Goal: Information Seeking & Learning: Find specific fact

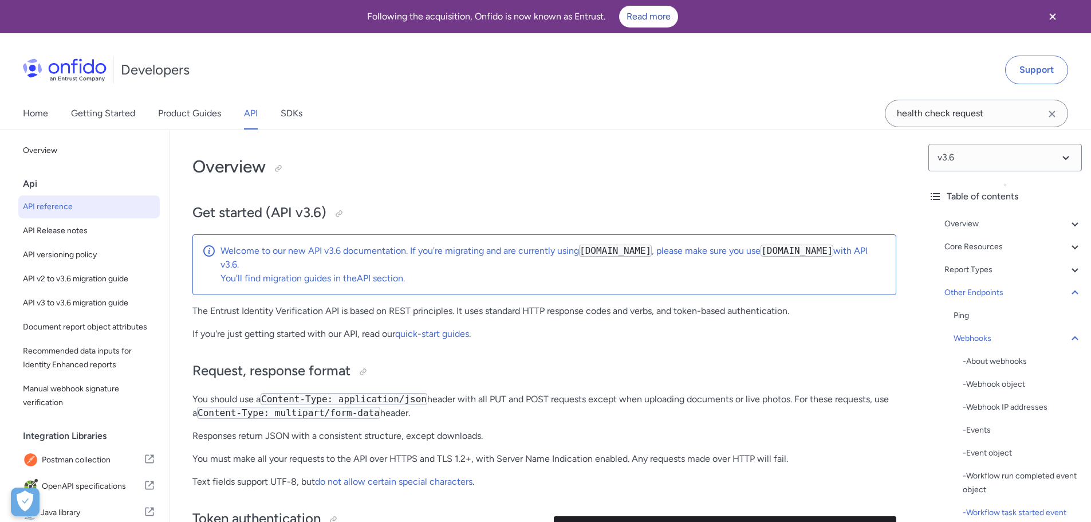
select select "http"
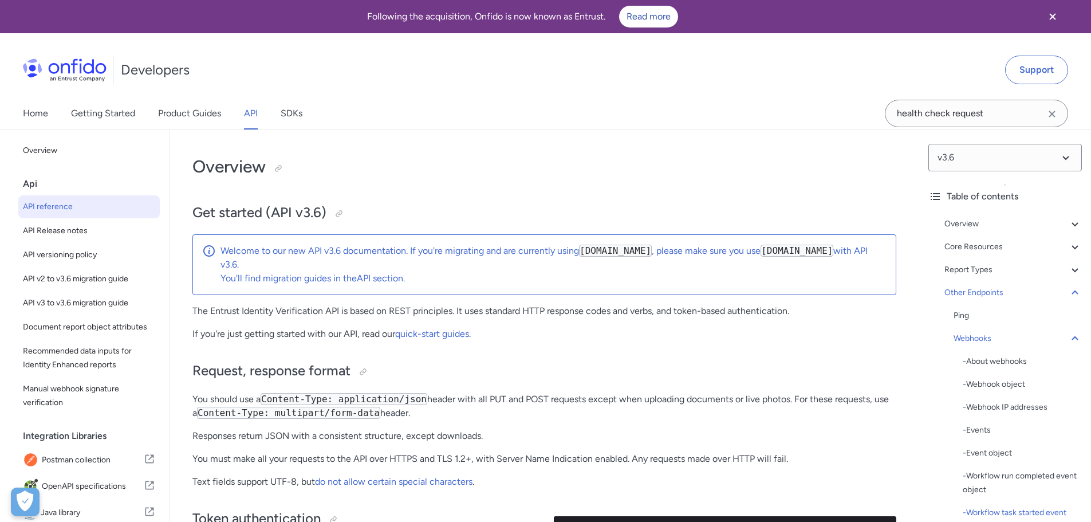
select select "http"
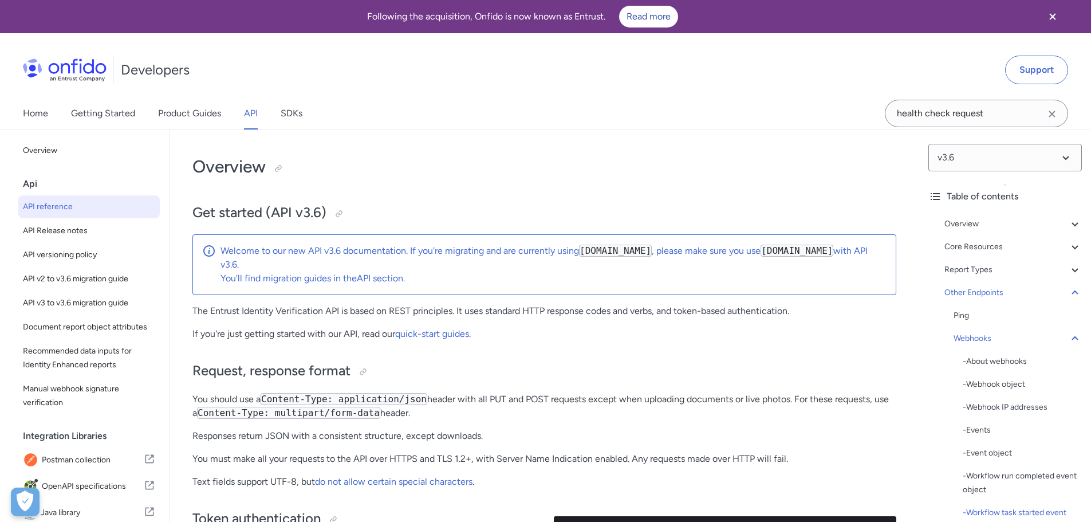
select select "http"
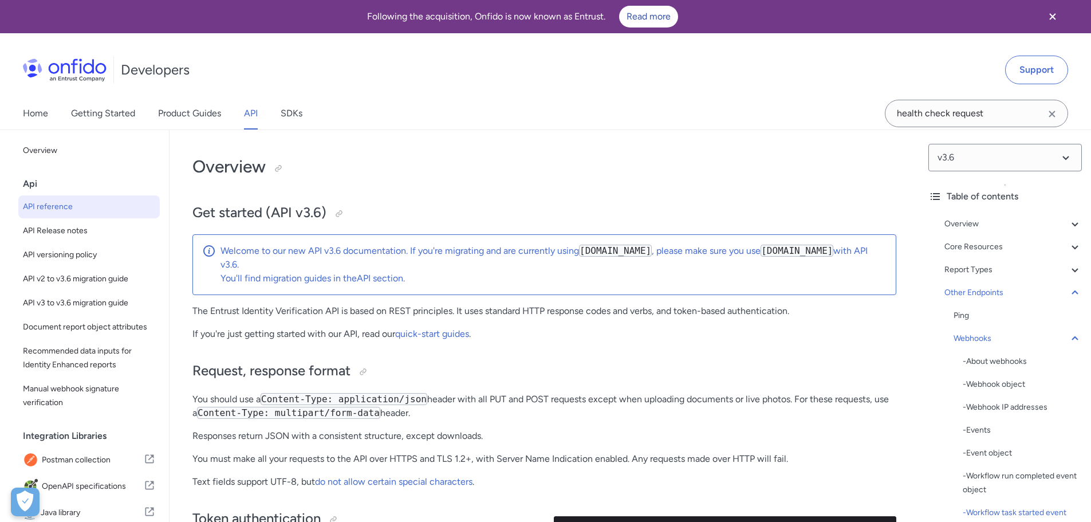
select select "http"
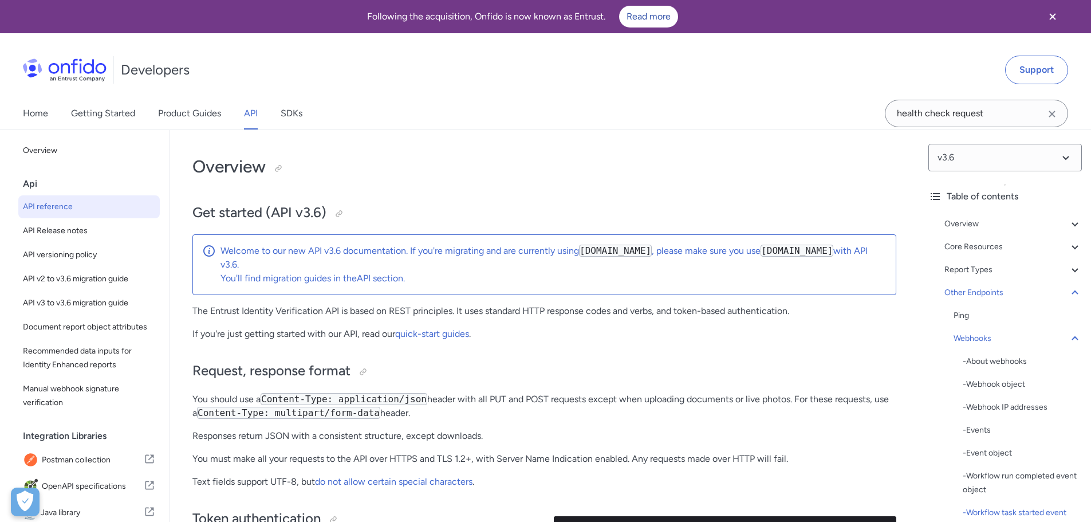
select select "http"
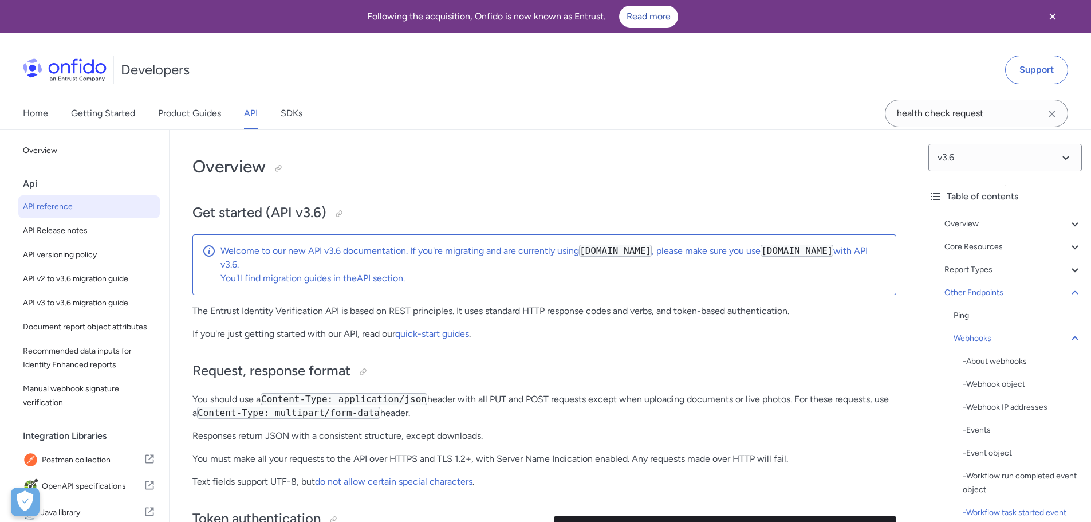
select select "http"
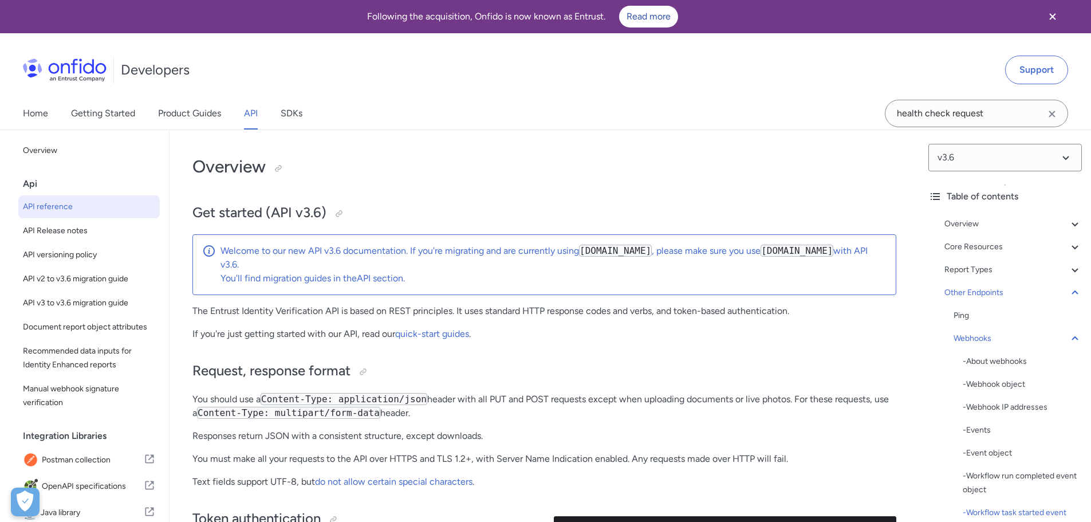
select select "http"
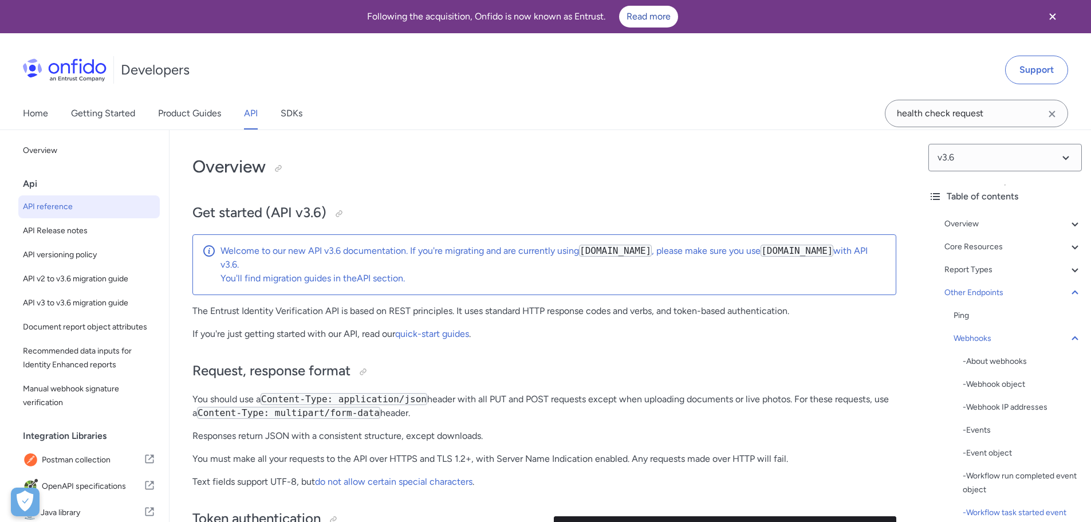
select select "http"
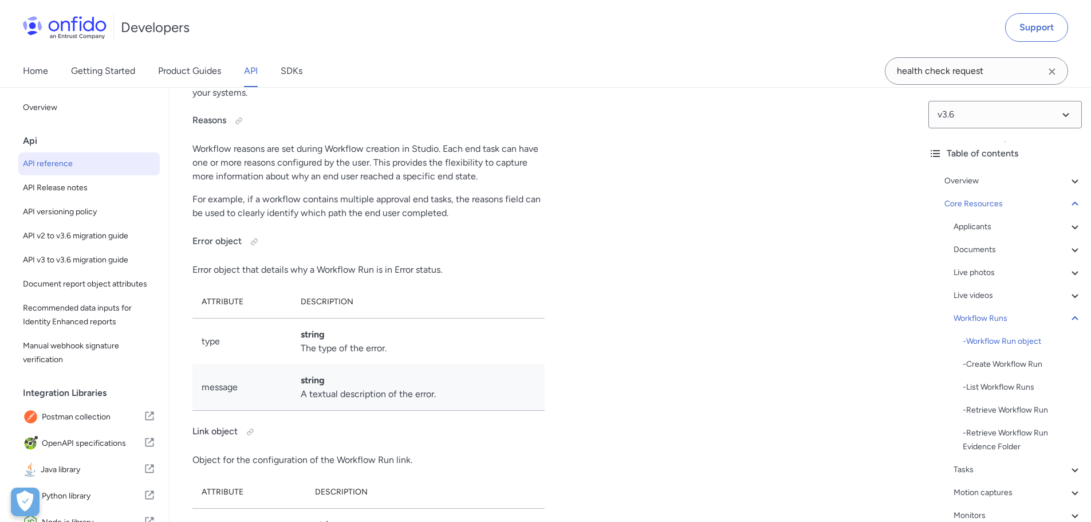
scroll to position [26011, 0]
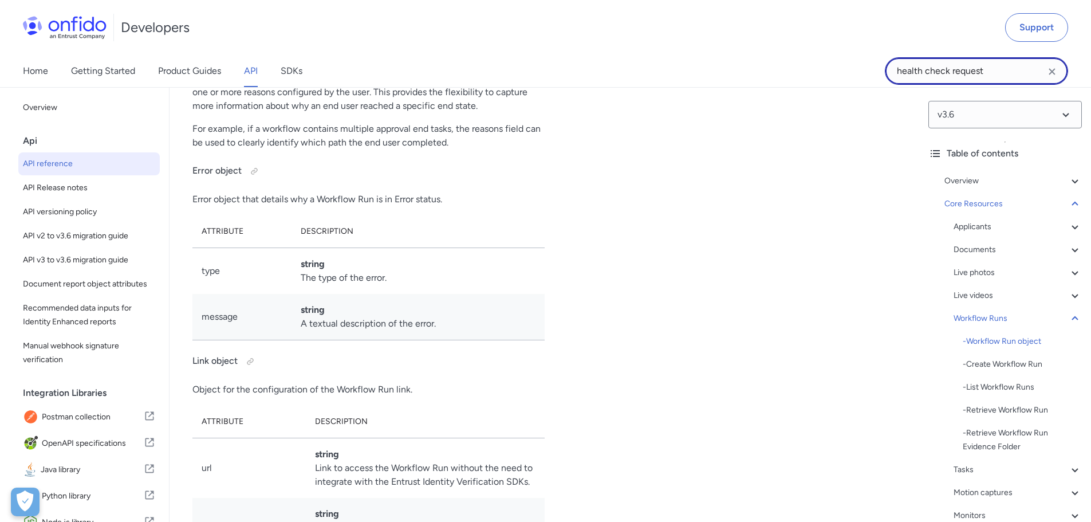
click at [1000, 65] on input "health check request" at bounding box center [976, 71] width 183 height 28
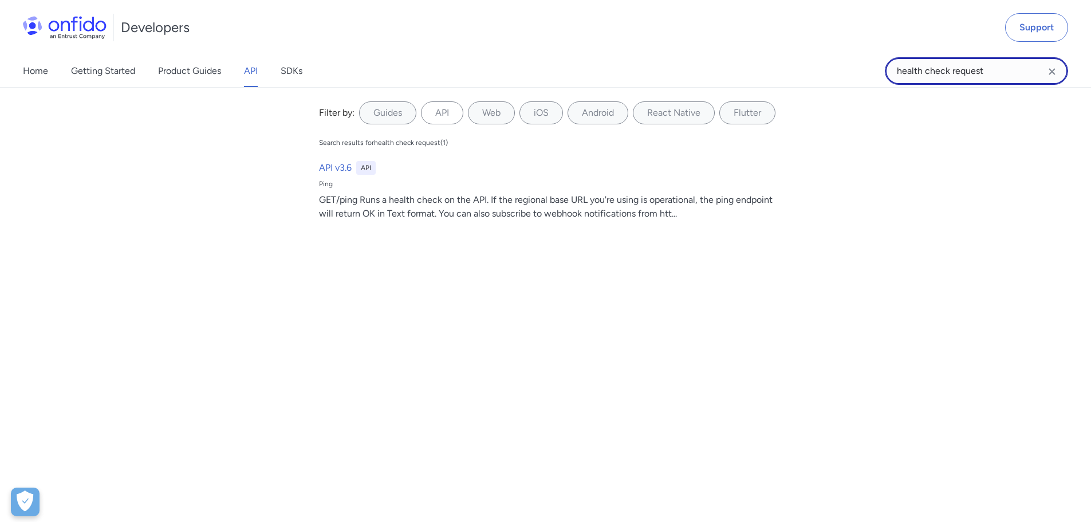
drag, startPoint x: 992, startPoint y: 70, endPoint x: 879, endPoint y: 69, distance: 112.3
click at [879, 69] on div "Home Getting Started Product Guides API SDKs health check request health check …" at bounding box center [545, 71] width 1091 height 32
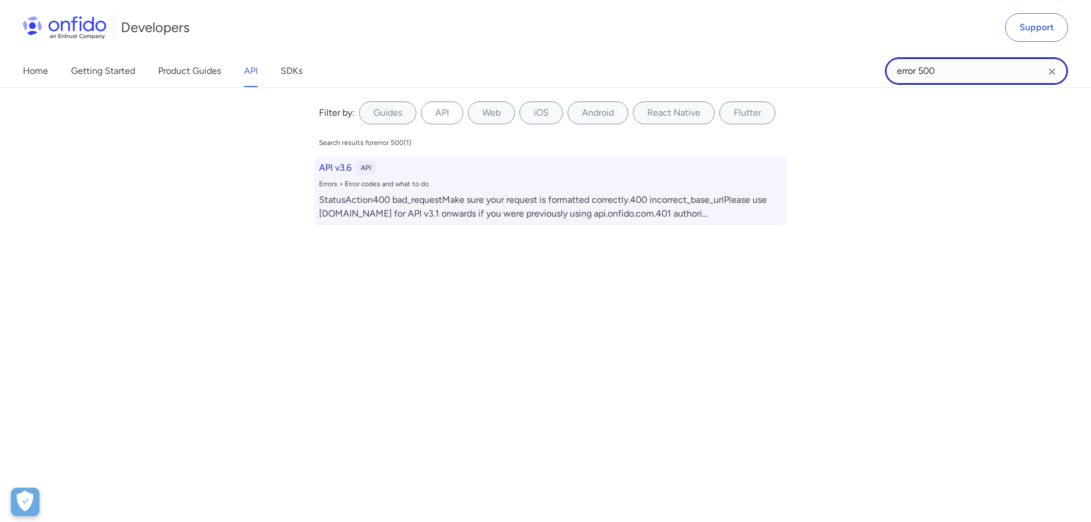
type input "error 500"
click at [421, 204] on div "StatusAction400 bad_requestMake sure your request is formatted correctly.400 in…" at bounding box center [550, 207] width 463 height 28
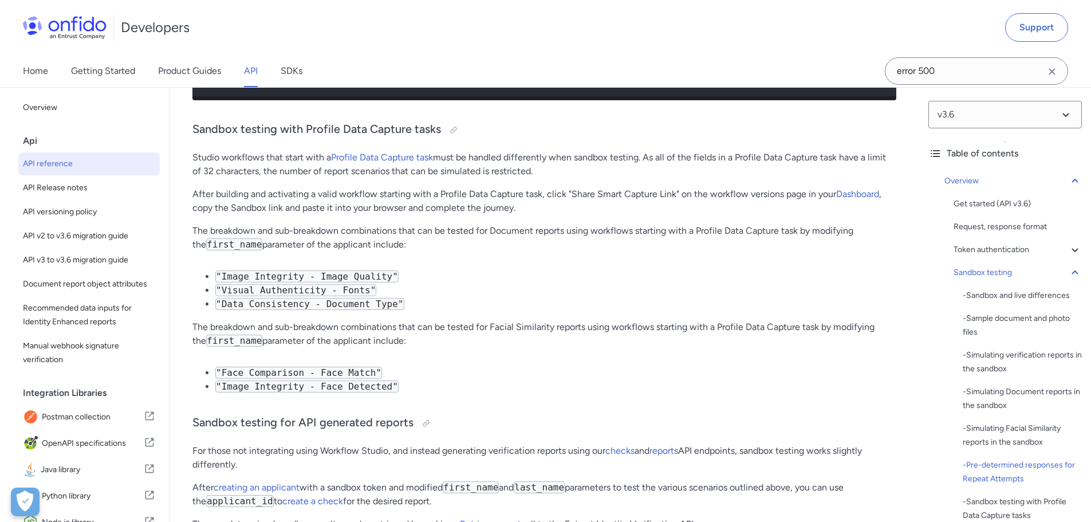
scroll to position [6875, 0]
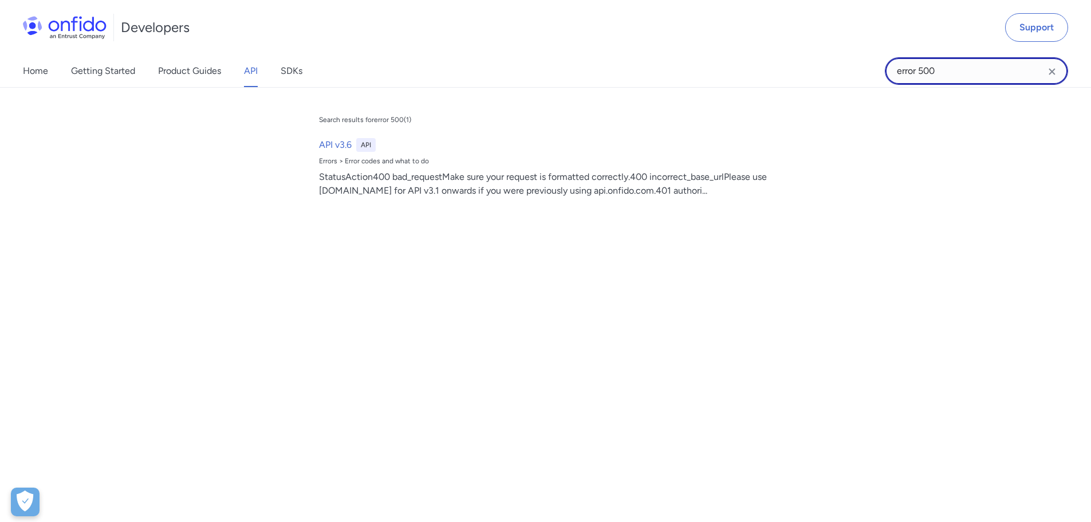
click at [978, 78] on input "error 500" at bounding box center [976, 71] width 183 height 28
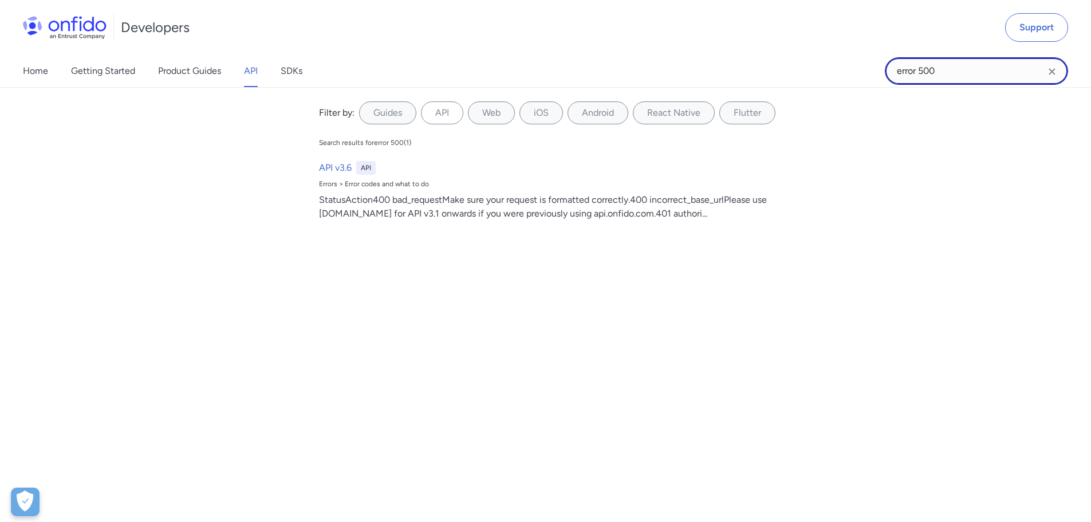
drag, startPoint x: 917, startPoint y: 68, endPoint x: 855, endPoint y: 65, distance: 61.9
click at [857, 65] on div "Home Getting Started Product Guides API SDKs error 500 error 500 Filter by: Gui…" at bounding box center [545, 71] width 1091 height 32
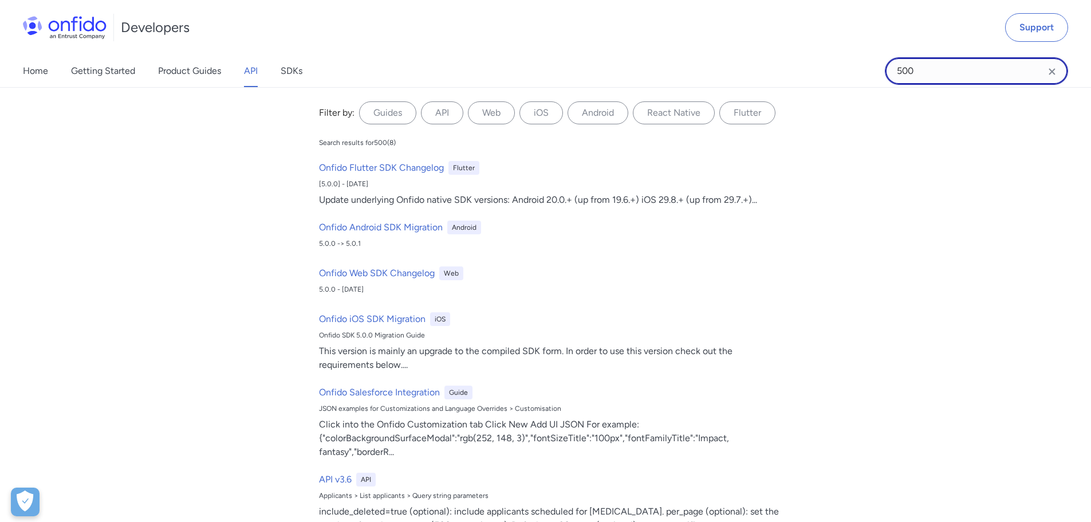
drag, startPoint x: 937, startPoint y: 72, endPoint x: 913, endPoint y: 65, distance: 25.0
click at [913, 65] on input "500" at bounding box center [976, 71] width 183 height 28
type input "503"
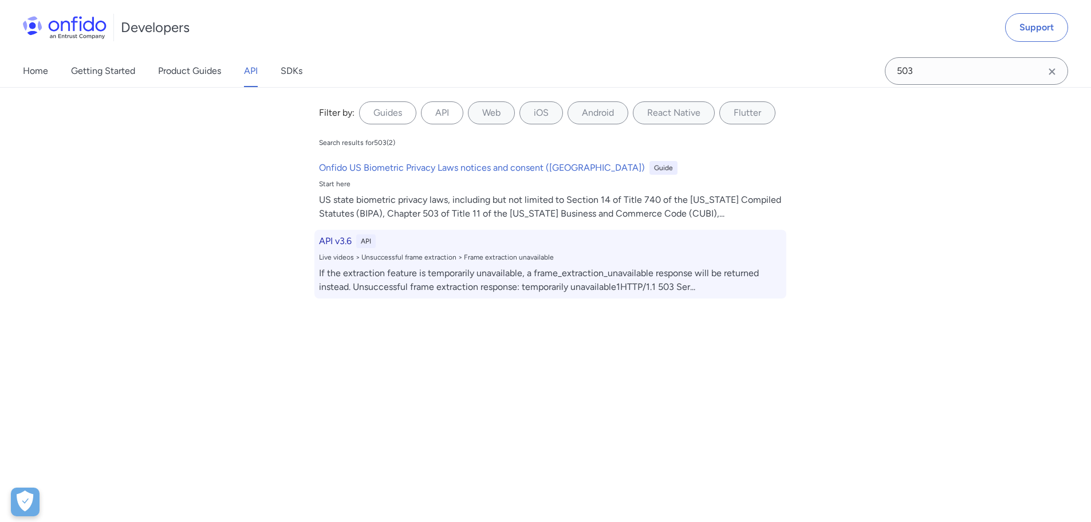
click at [329, 241] on h6 "API v3.6" at bounding box center [335, 241] width 33 height 14
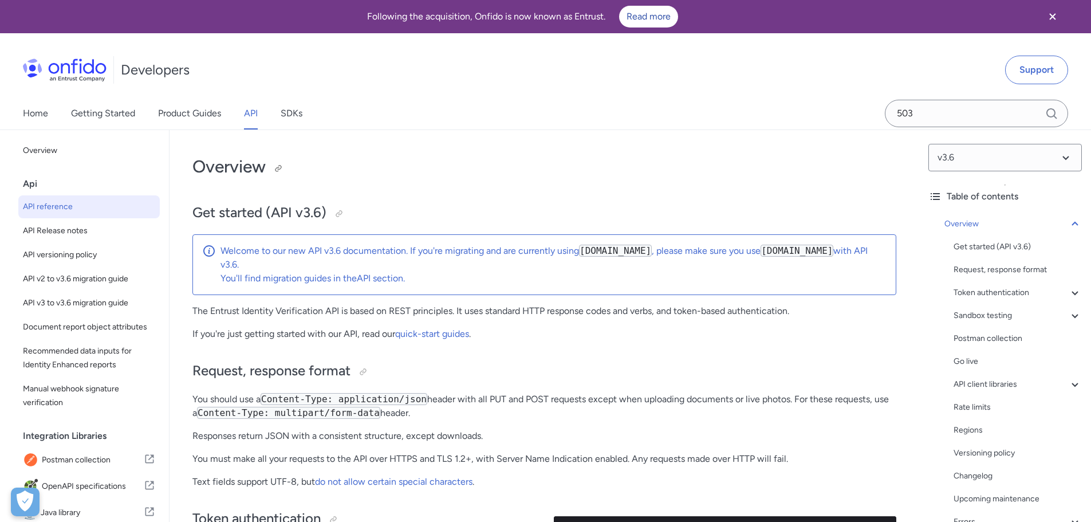
click at [500, 159] on h1 "Overview" at bounding box center [545, 166] width 704 height 23
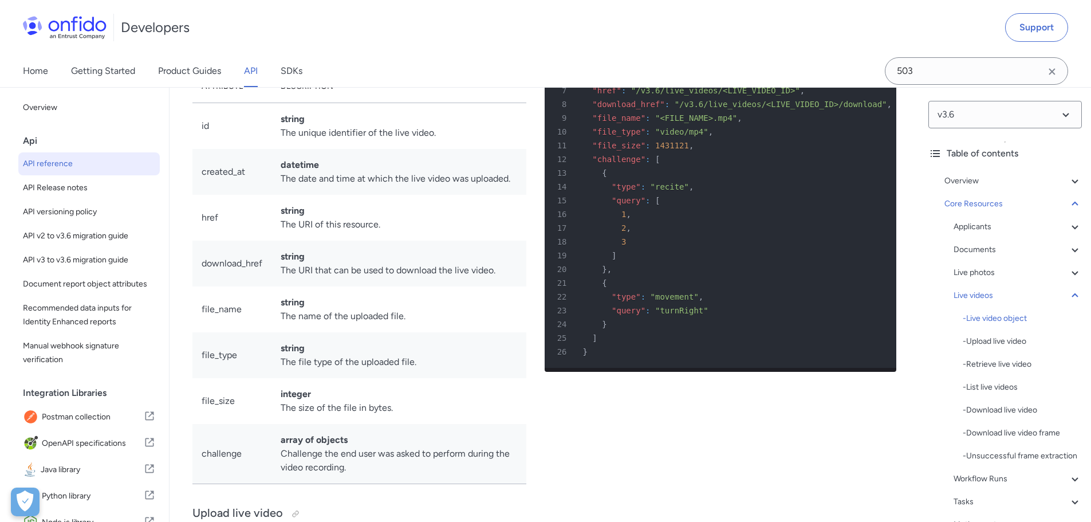
scroll to position [32999, 0]
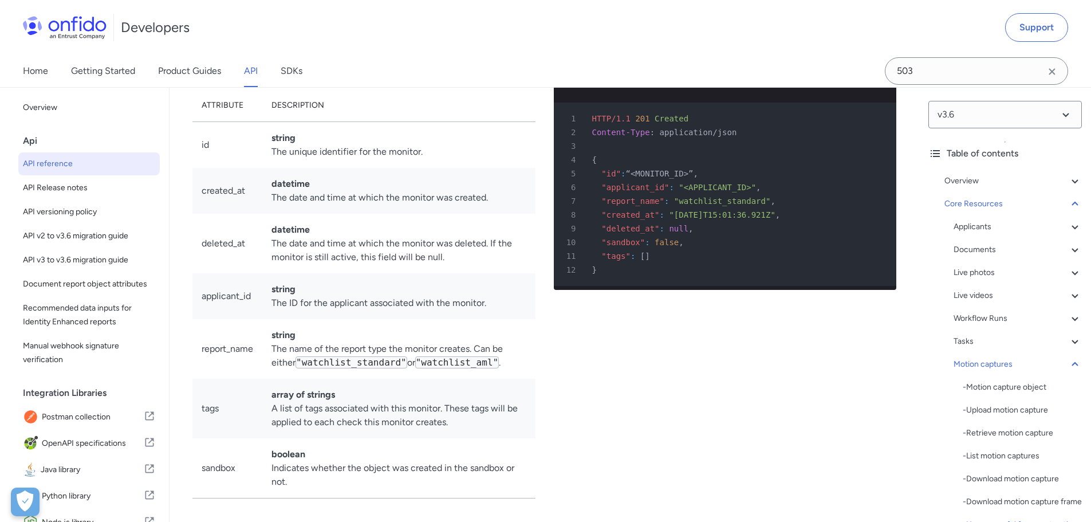
click at [1052, 72] on icon "Clear search field button" at bounding box center [1053, 72] width 14 height 14
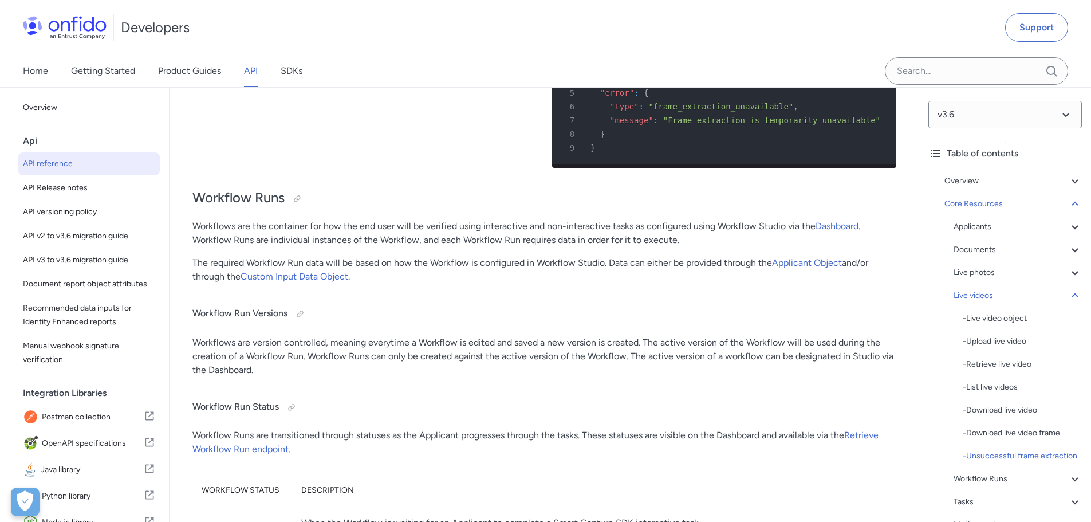
drag, startPoint x: 733, startPoint y: 261, endPoint x: 650, endPoint y: 256, distance: 83.2
click at [650, 45] on div "1 HTTP/1.1 503 Service Unavailable" at bounding box center [719, 38] width 324 height 14
copy span "Service Unavailable"
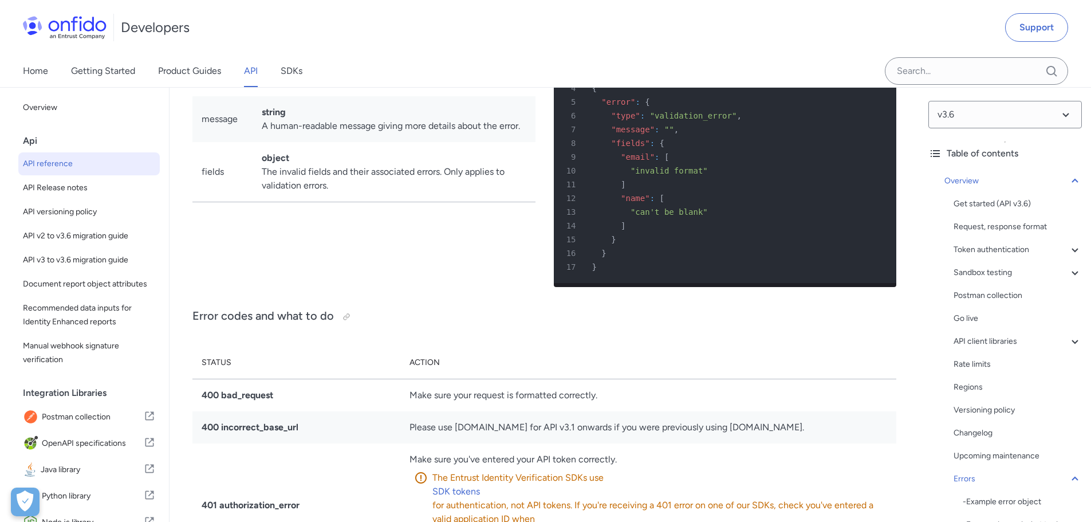
scroll to position [9857, 0]
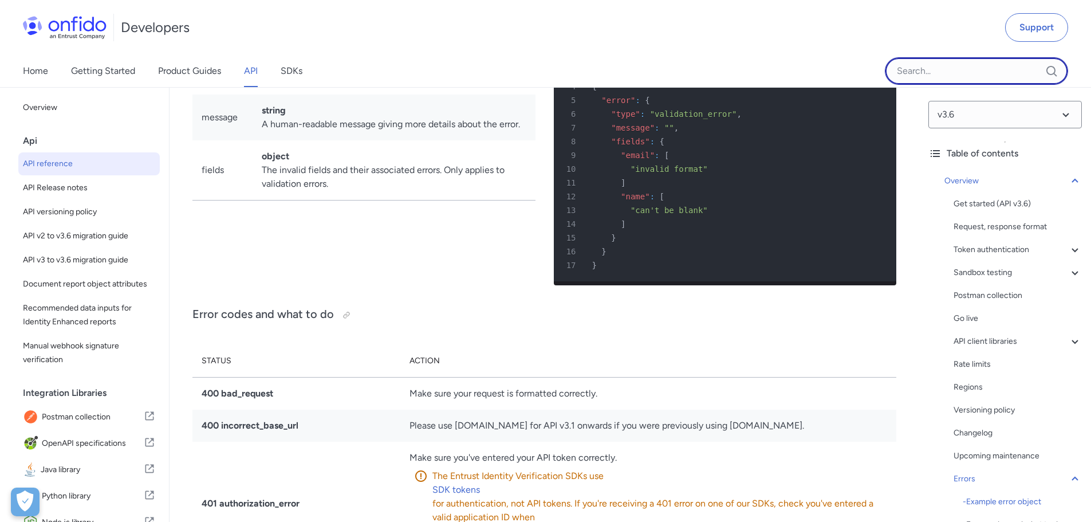
click at [953, 70] on input "Onfido search input field" at bounding box center [976, 71] width 183 height 28
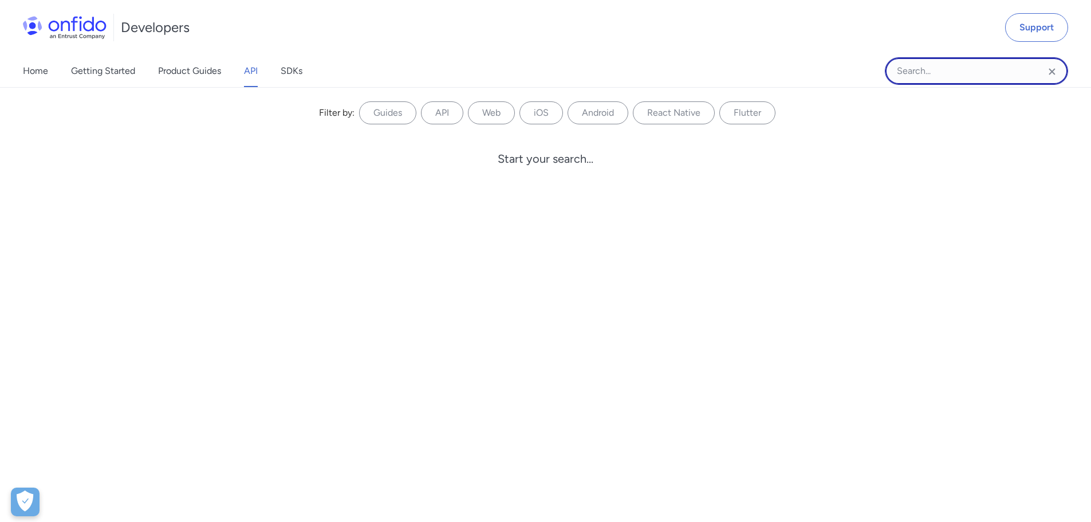
type input "reason"
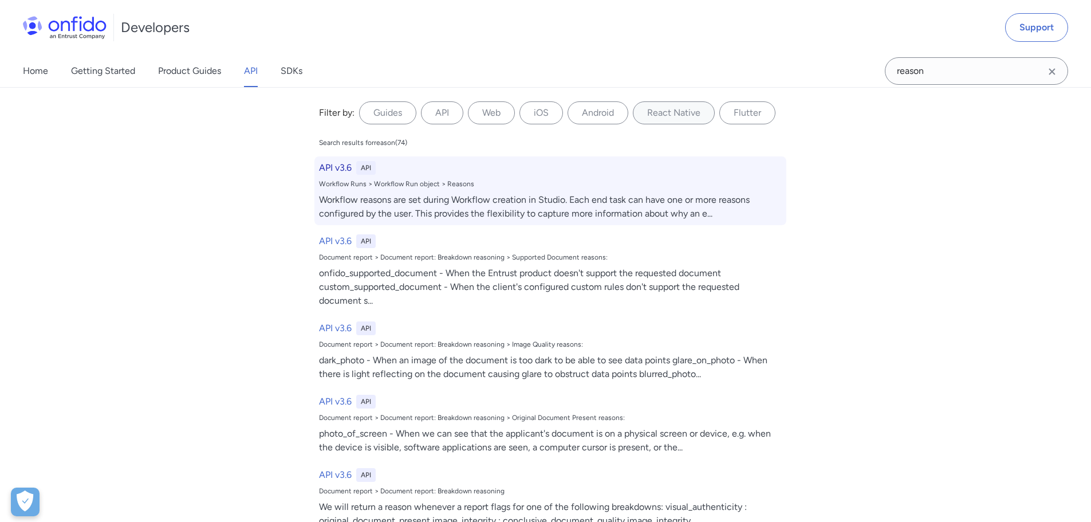
click at [328, 165] on h6 "API v3.6" at bounding box center [335, 168] width 33 height 14
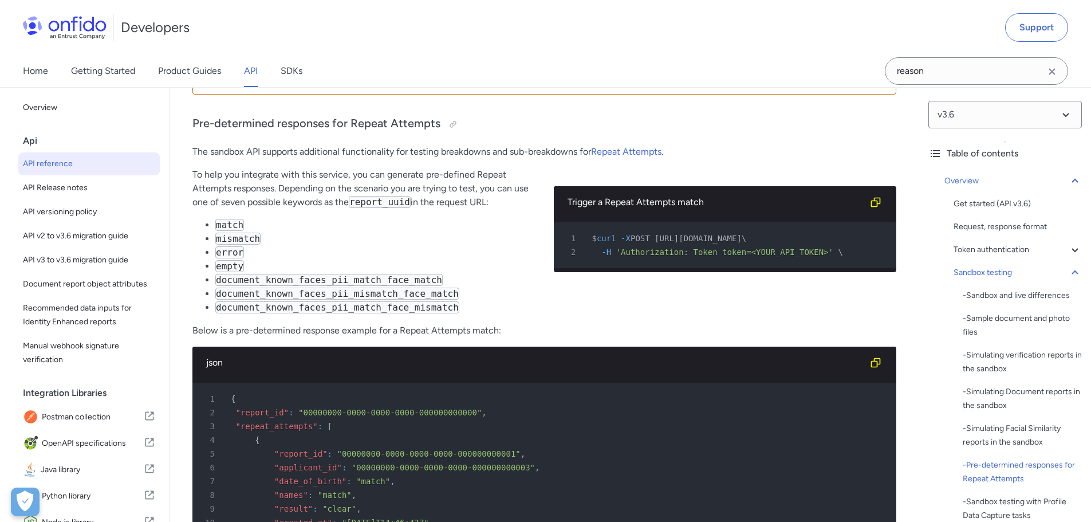
scroll to position [7966, 0]
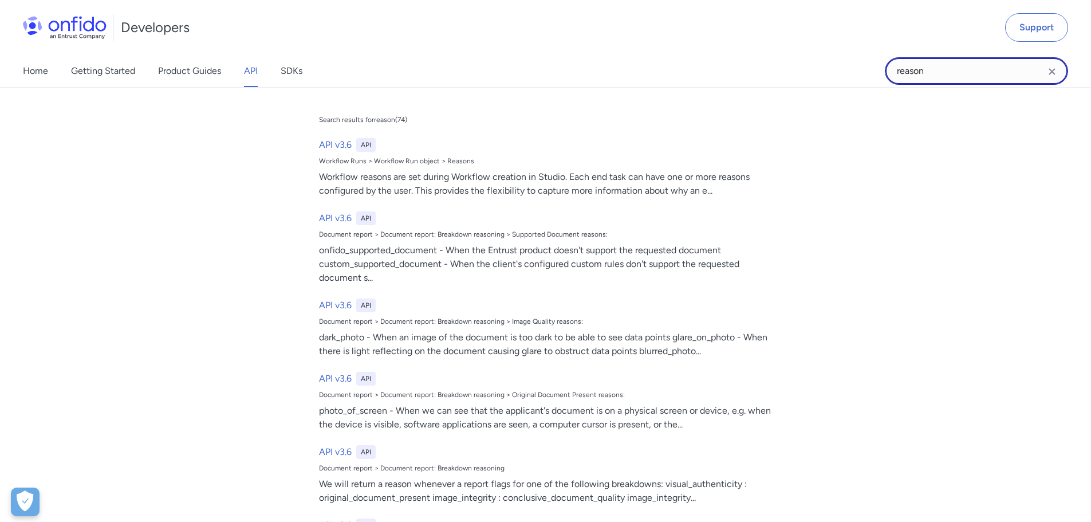
drag, startPoint x: 930, startPoint y: 71, endPoint x: 859, endPoint y: 56, distance: 72.1
click at [859, 56] on div "Home Getting Started Product Guides API SDKs reason reason Search results for r…" at bounding box center [545, 71] width 1091 height 32
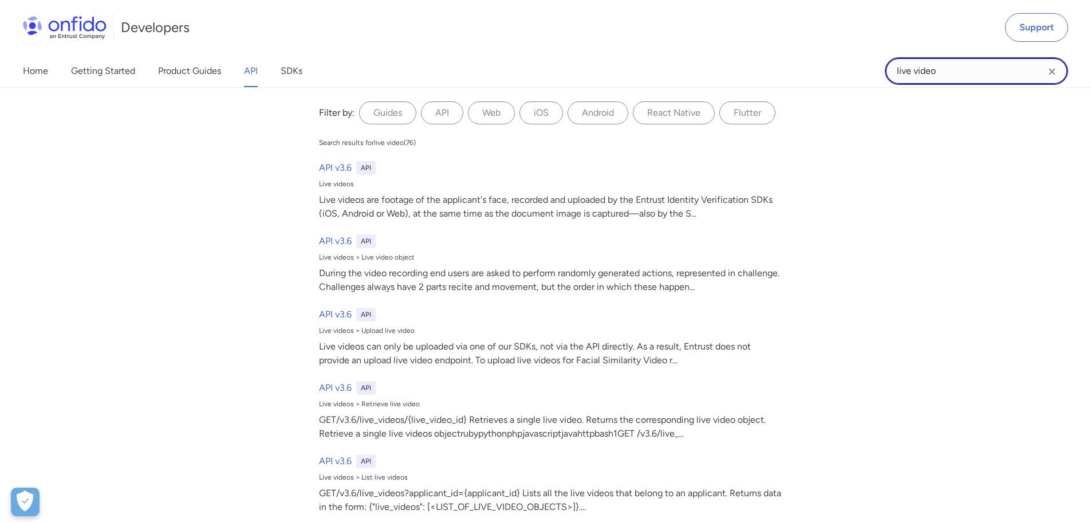
type input "live video"
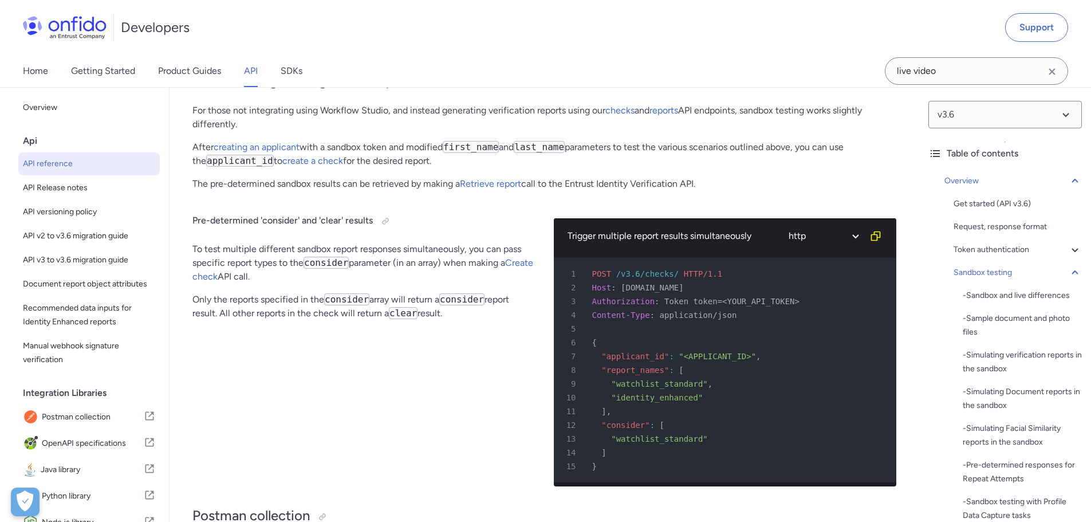
scroll to position [7104, 0]
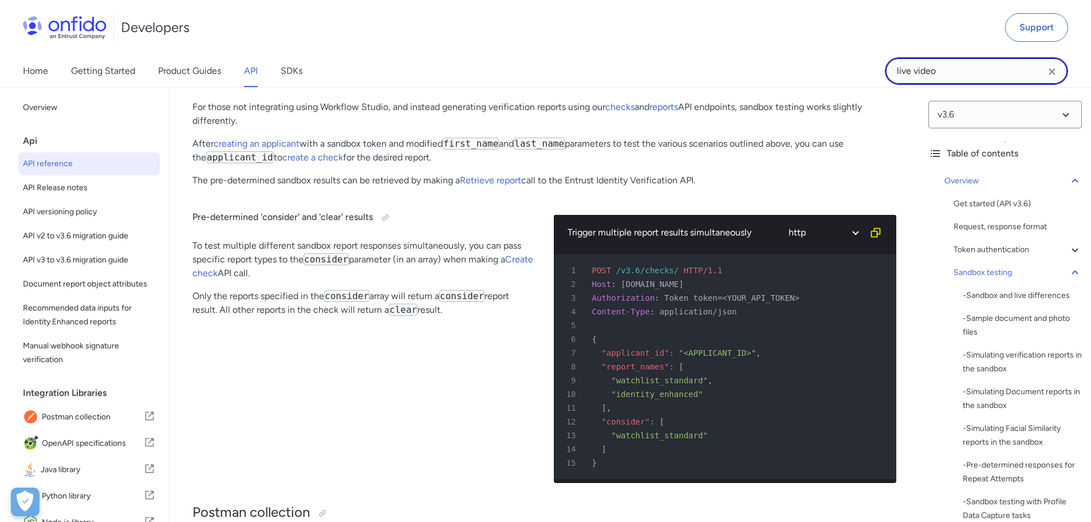
click at [944, 70] on input "live video" at bounding box center [976, 71] width 183 height 28
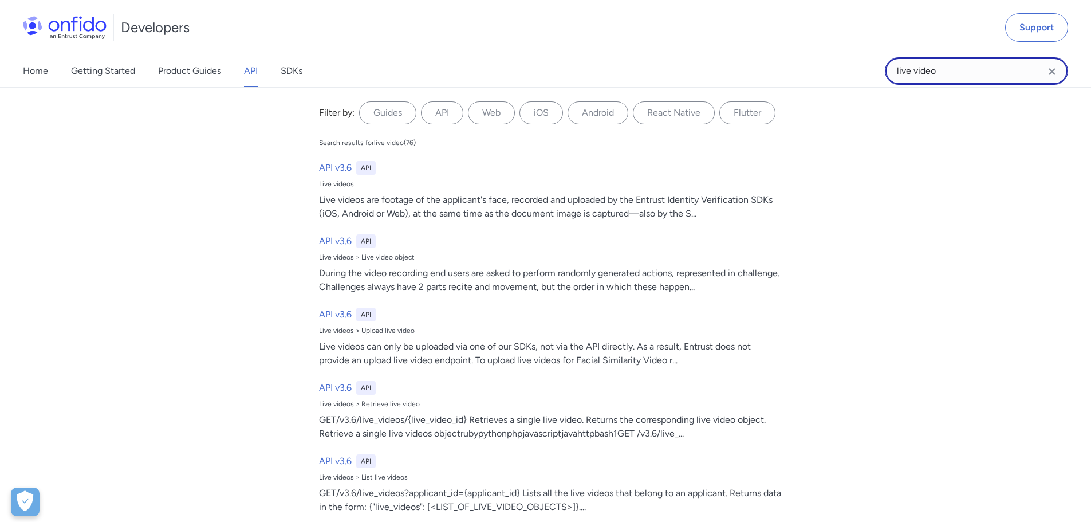
drag, startPoint x: 942, startPoint y: 70, endPoint x: 855, endPoint y: 66, distance: 87.8
click at [855, 66] on div "Home Getting Started Product Guides API SDKs live video live video Filter by: G…" at bounding box center [545, 71] width 1091 height 32
paste input "facial_similarity_check"
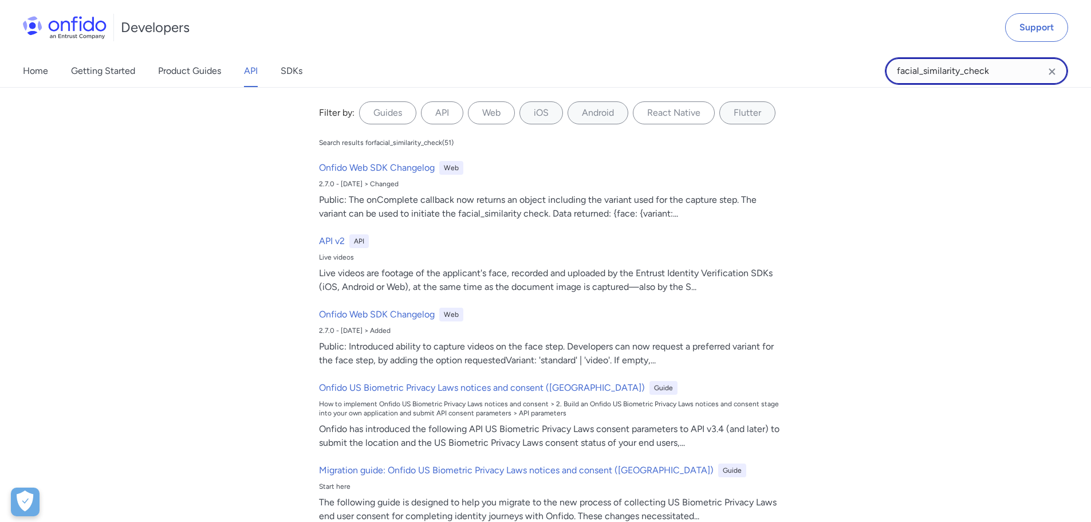
type input "facial_similarity_check"
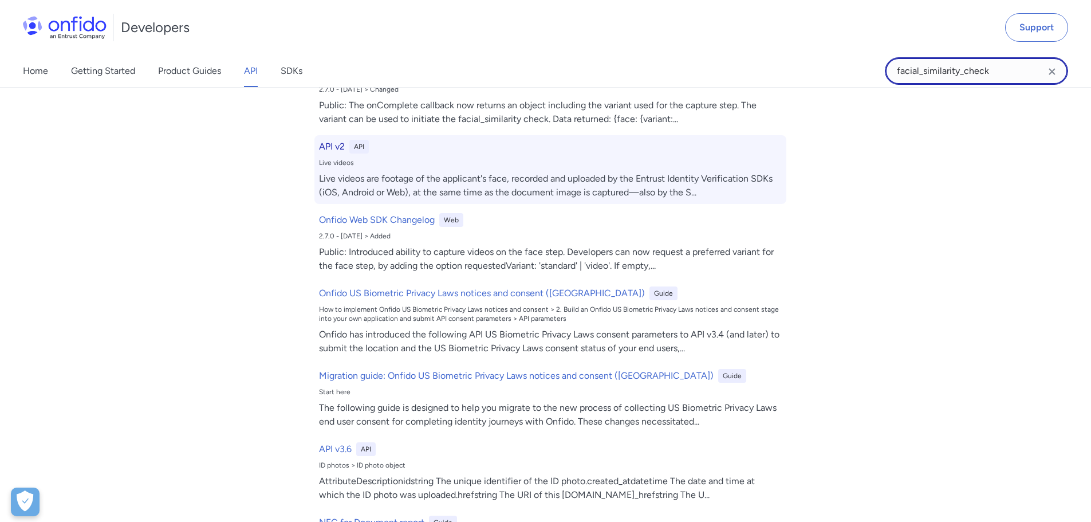
scroll to position [115, 0]
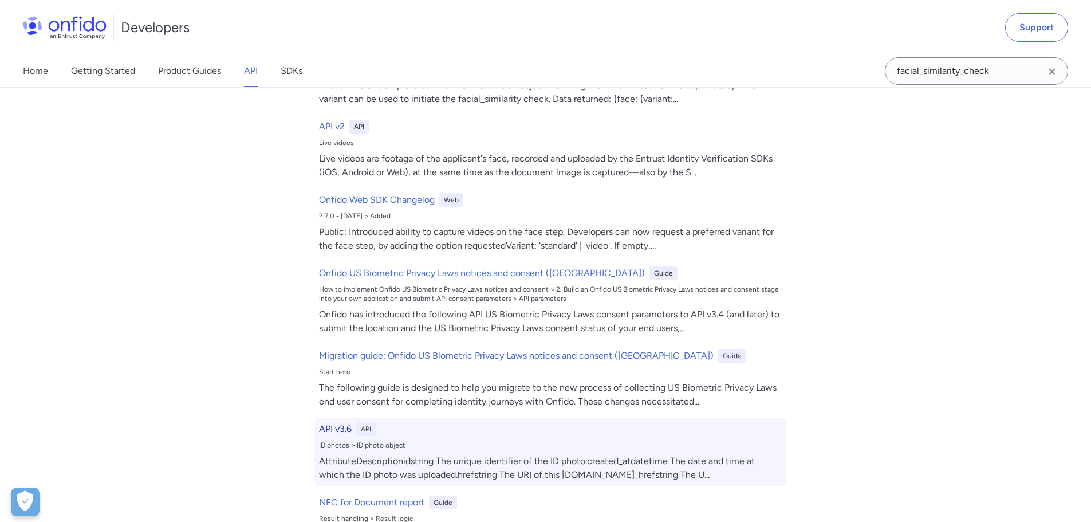
click at [335, 430] on h6 "API v3.6" at bounding box center [335, 429] width 33 height 14
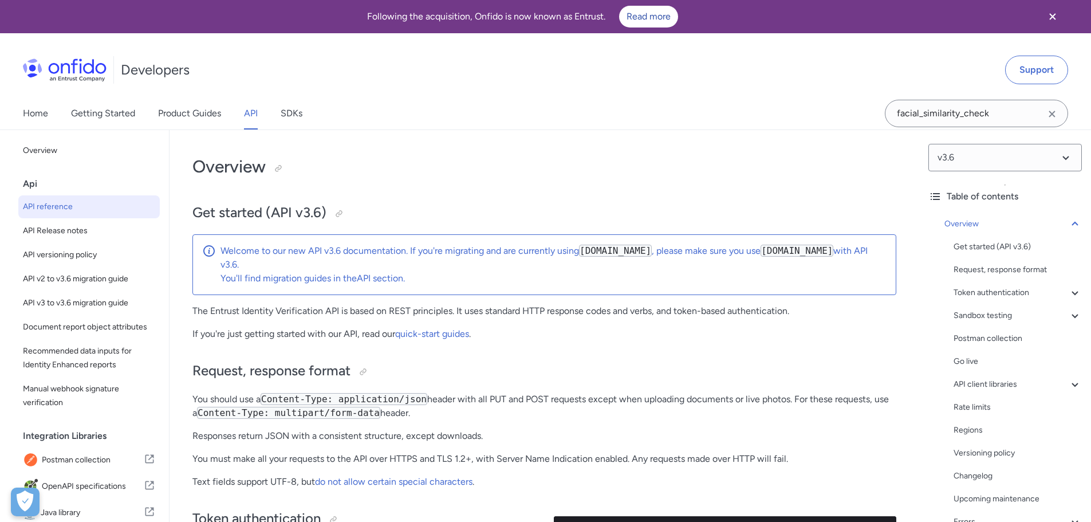
click at [1056, 116] on icon "Clear search field button" at bounding box center [1053, 114] width 14 height 14
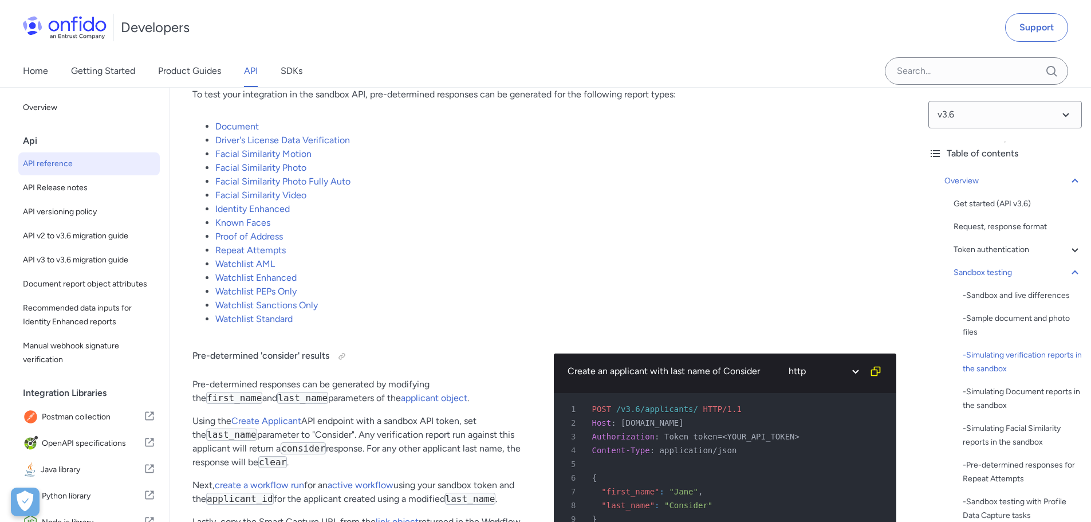
scroll to position [2289, 0]
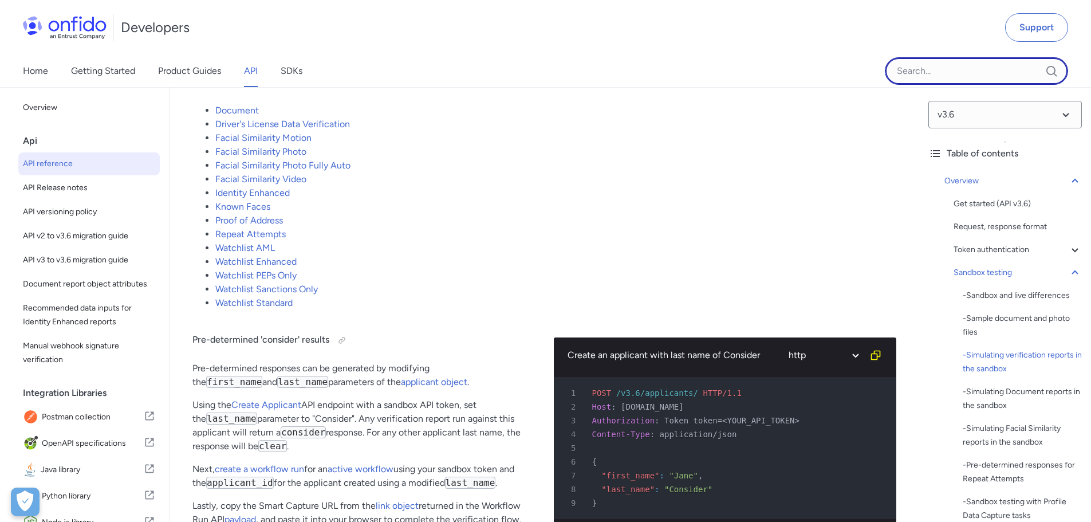
click at [939, 70] on input "Onfido search input field" at bounding box center [976, 71] width 183 height 28
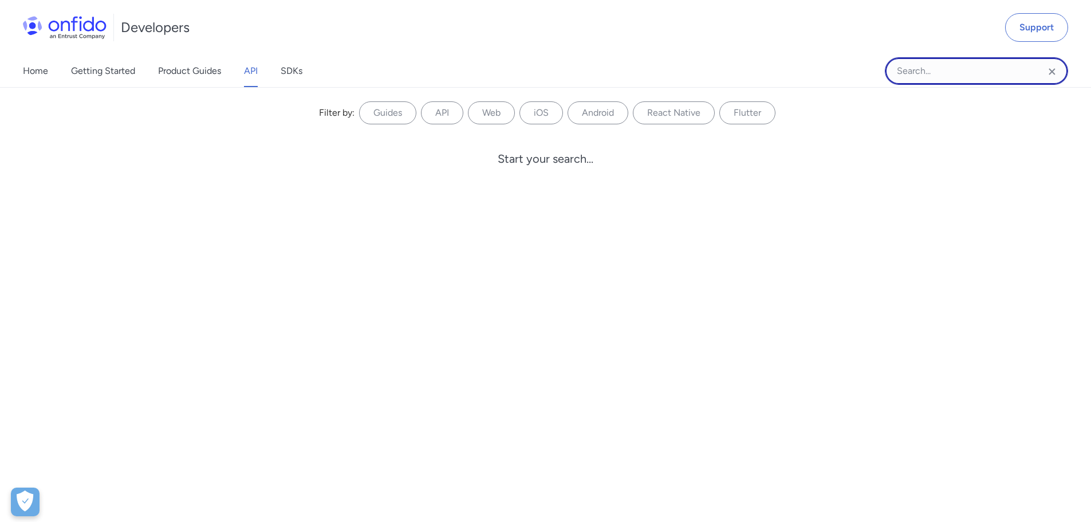
paste input ""sub_result": "face_not_found""
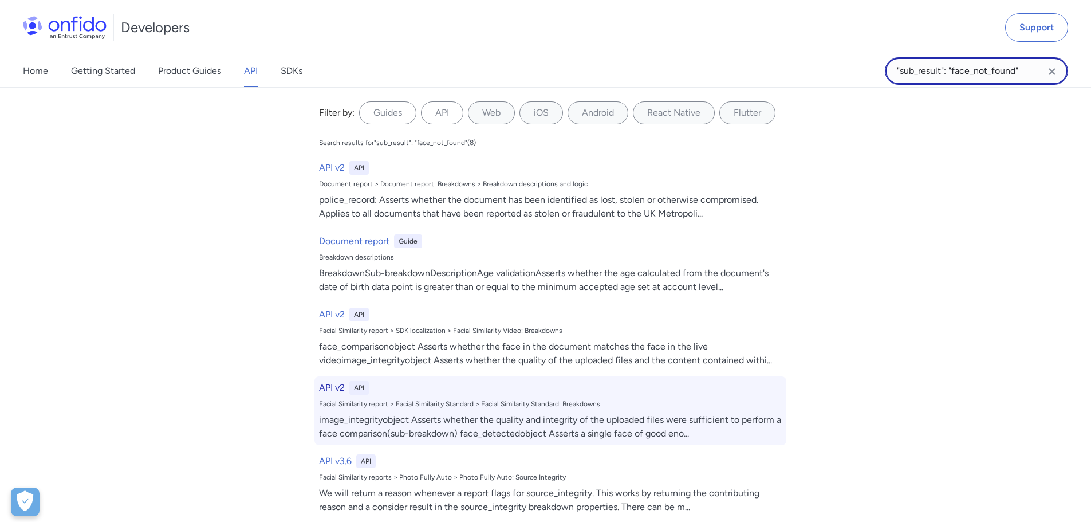
type input ""sub_result": "face_not_found""
click at [485, 405] on div "Facial Similarity report > Facial Similarity Standard > Facial Similarity Stand…" at bounding box center [550, 403] width 463 height 9
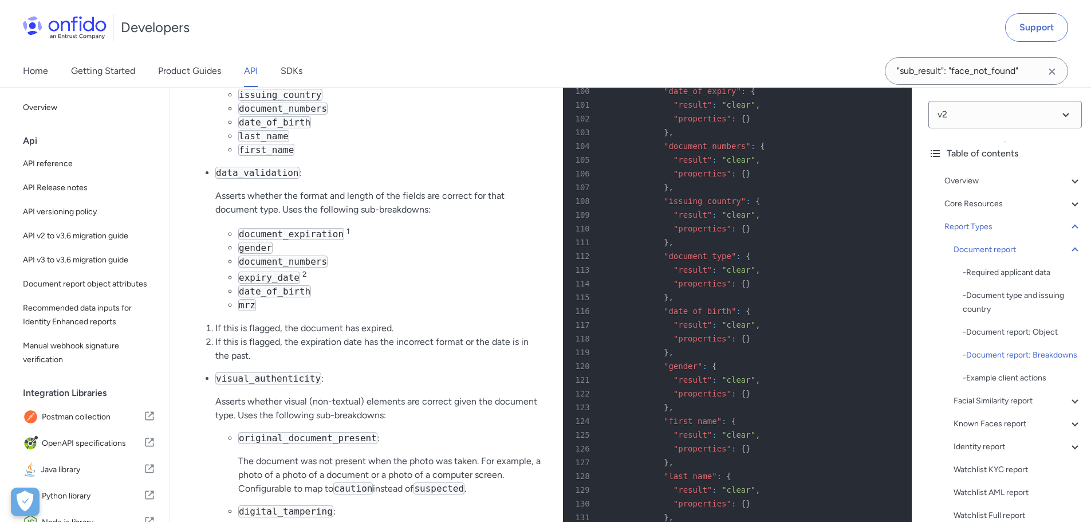
scroll to position [23616, 0]
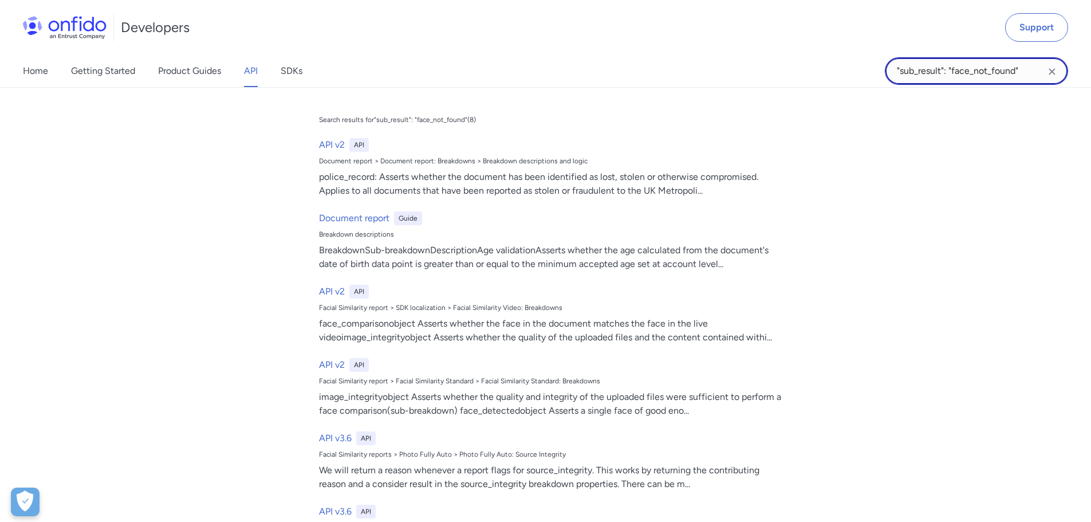
drag, startPoint x: 1009, startPoint y: 72, endPoint x: 1001, endPoint y: 71, distance: 8.0
click at [1008, 71] on input ""sub_result": "face_not_found"" at bounding box center [976, 71] width 183 height 28
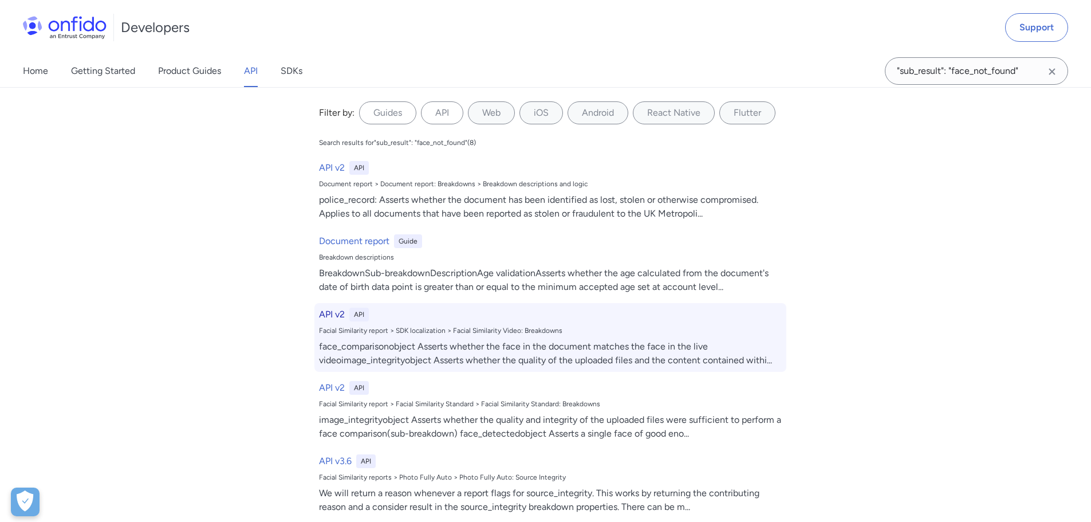
click at [324, 315] on h6 "API v2" at bounding box center [332, 315] width 26 height 14
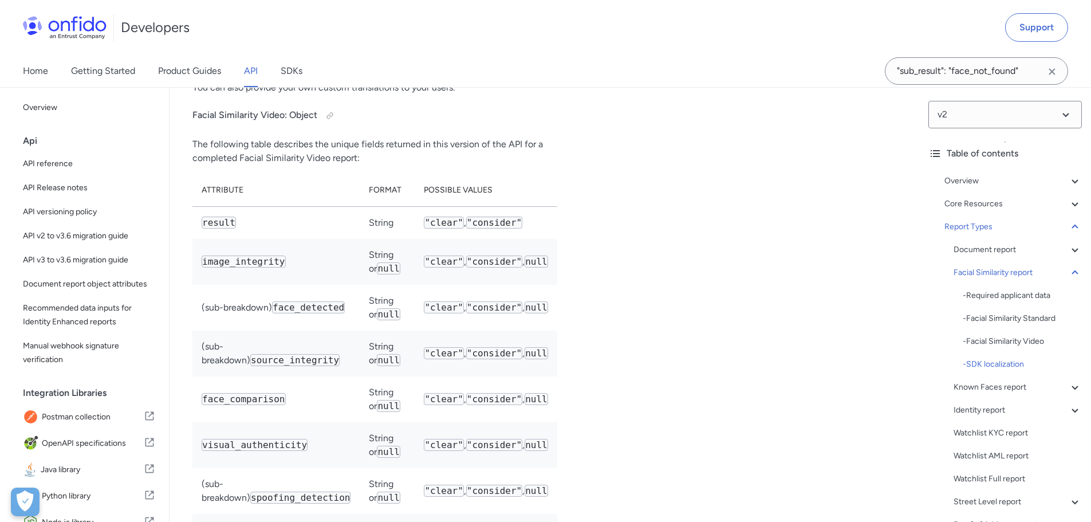
scroll to position [31137, 0]
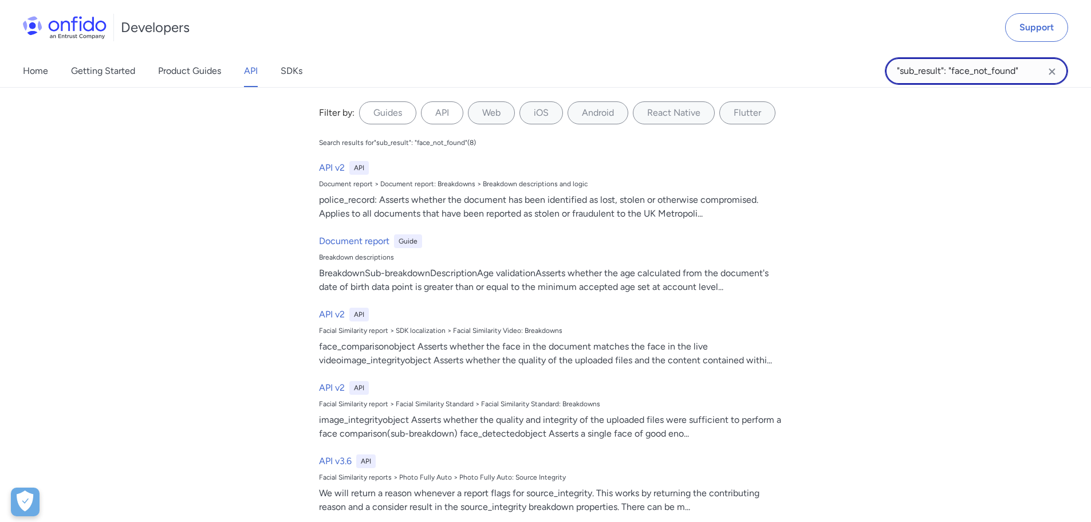
drag, startPoint x: 1024, startPoint y: 70, endPoint x: 880, endPoint y: 77, distance: 144.5
click at [880, 77] on div "Home Getting Started Product Guides API SDKs "sub_result": "face_not_found" "su…" at bounding box center [545, 71] width 1091 height 32
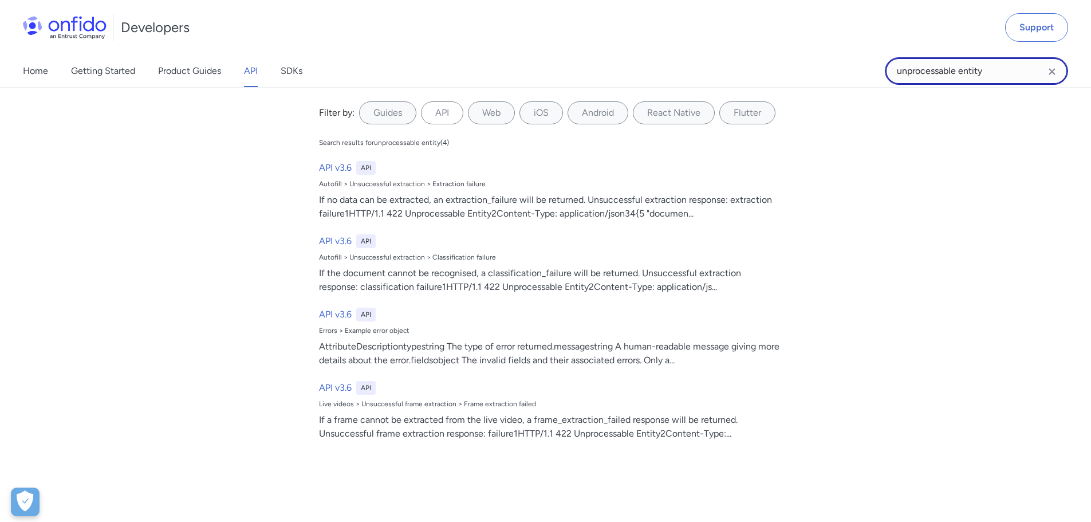
type input "unprocessable entity"
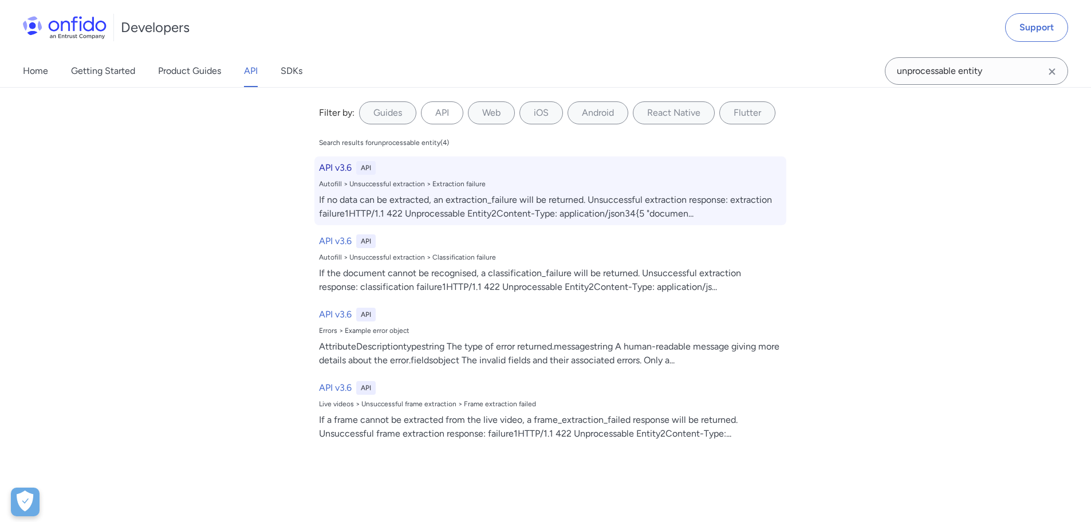
click at [332, 166] on h6 "API v3.6" at bounding box center [335, 168] width 33 height 14
select select "http"
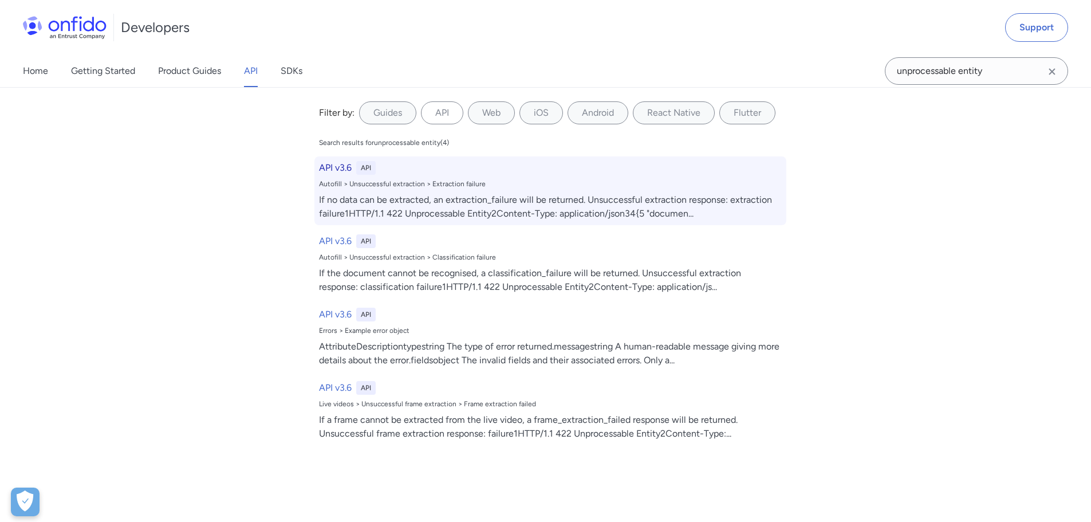
select select "http"
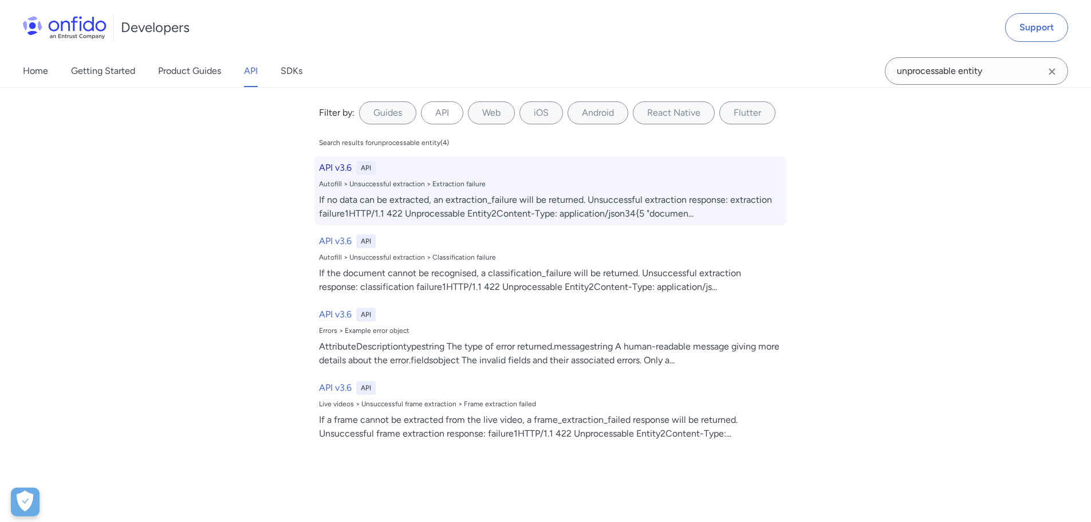
select select "http"
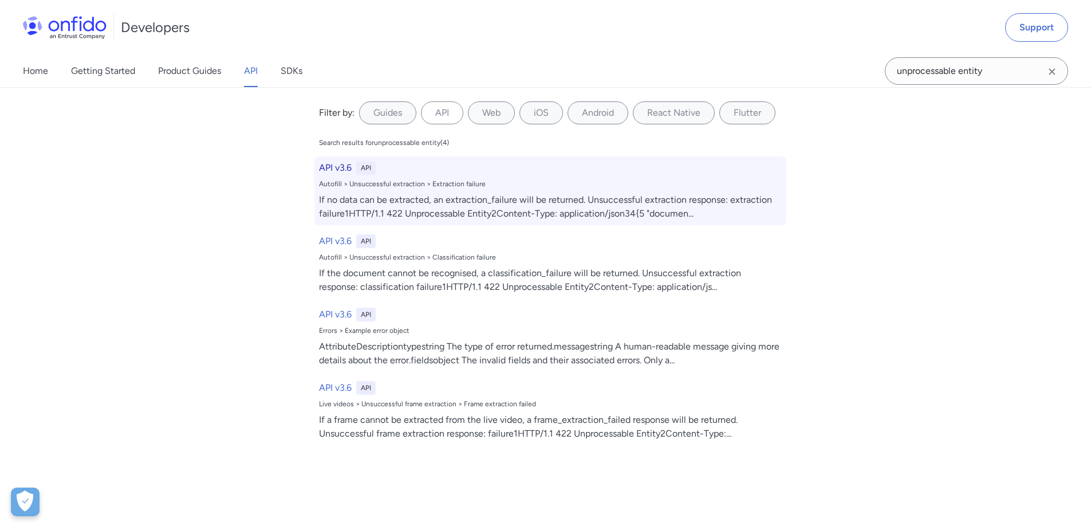
select select "http"
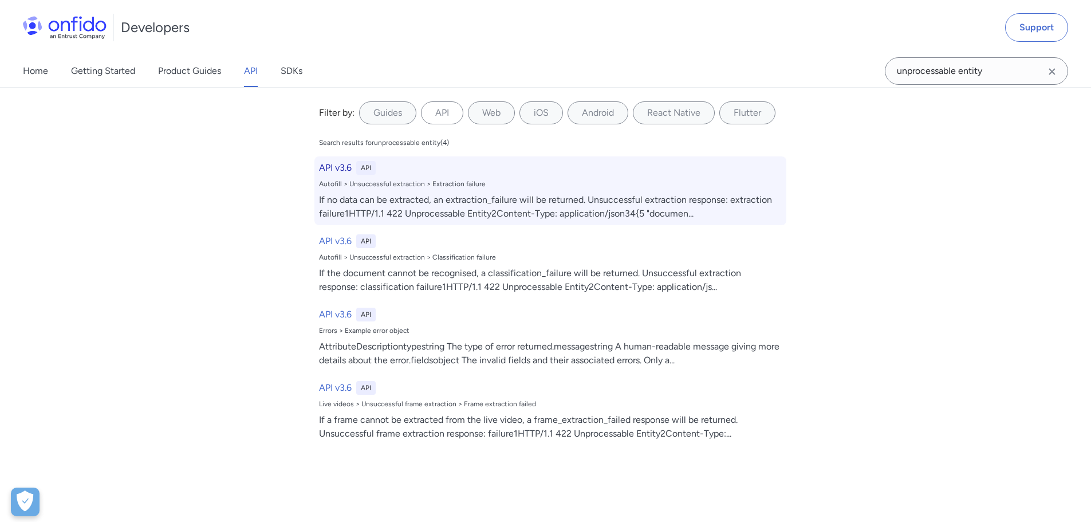
select select "http"
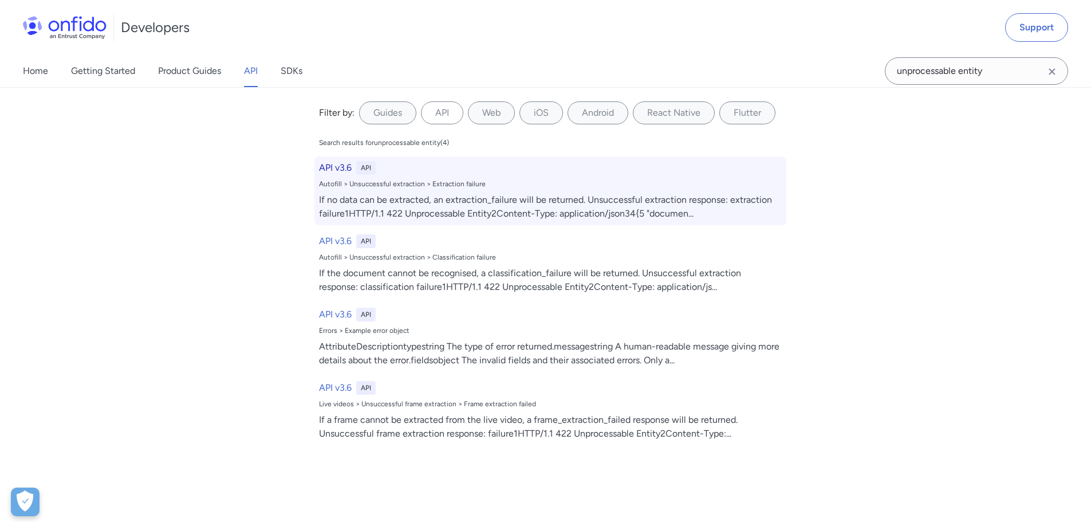
select select "http"
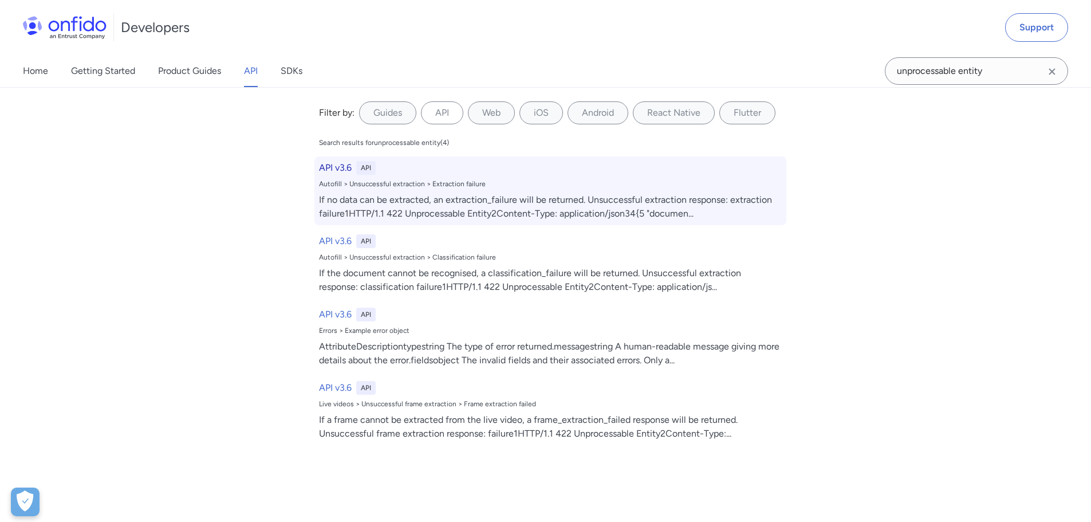
select select "http"
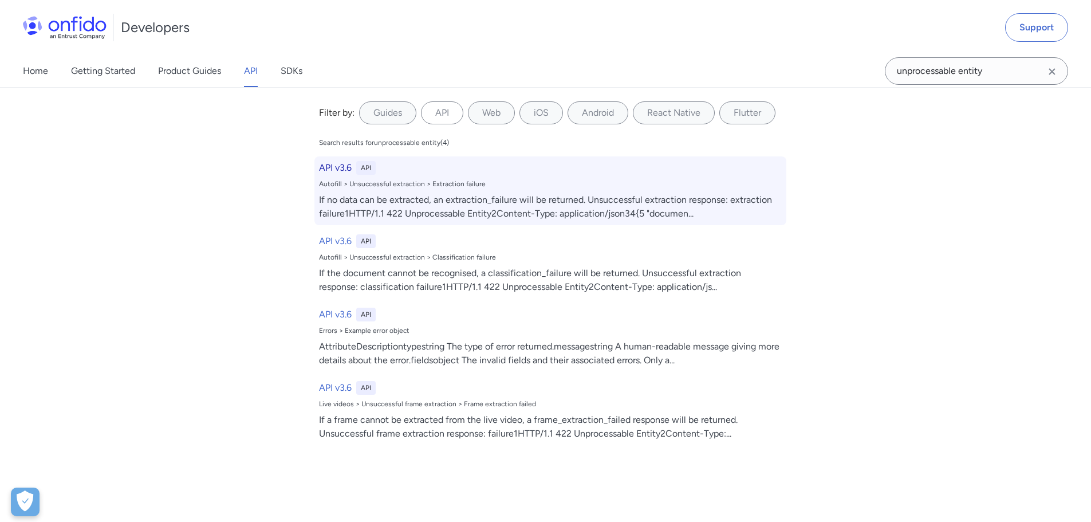
select select "http"
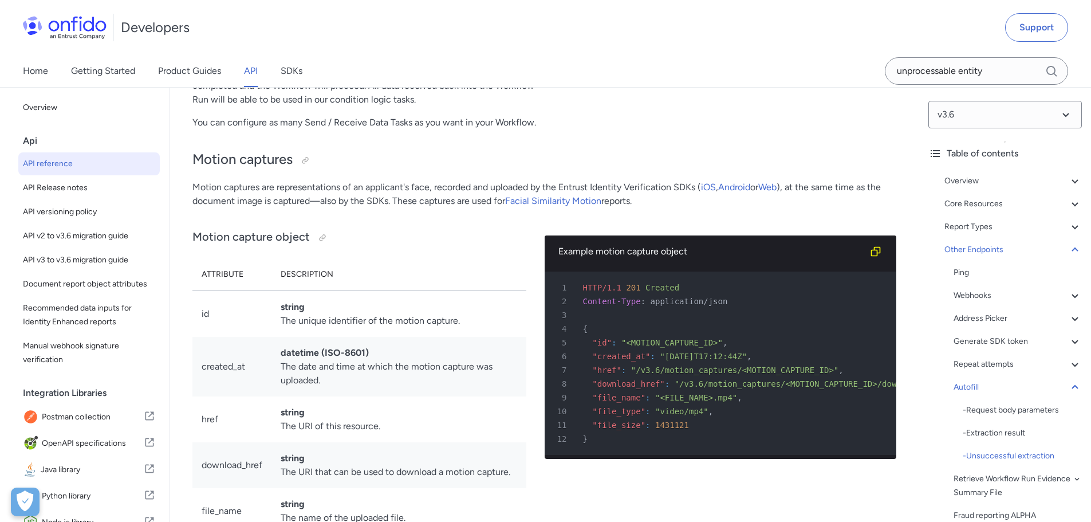
scroll to position [101803, 0]
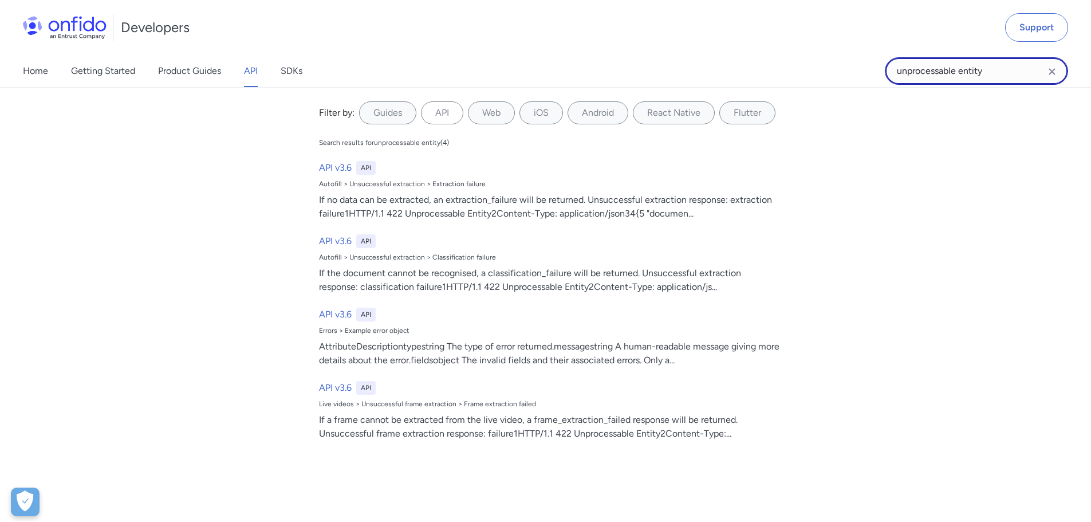
click at [940, 73] on input "unprocessable entity" at bounding box center [976, 71] width 183 height 28
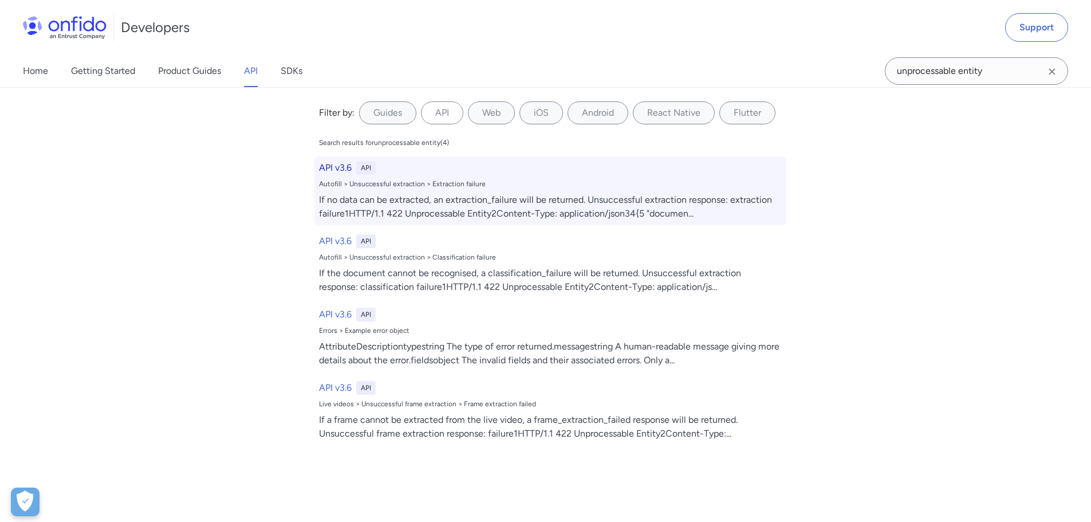
click at [434, 206] on div "If no data can be extracted, an extraction_failure will be returned. Unsuccessf…" at bounding box center [550, 207] width 463 height 28
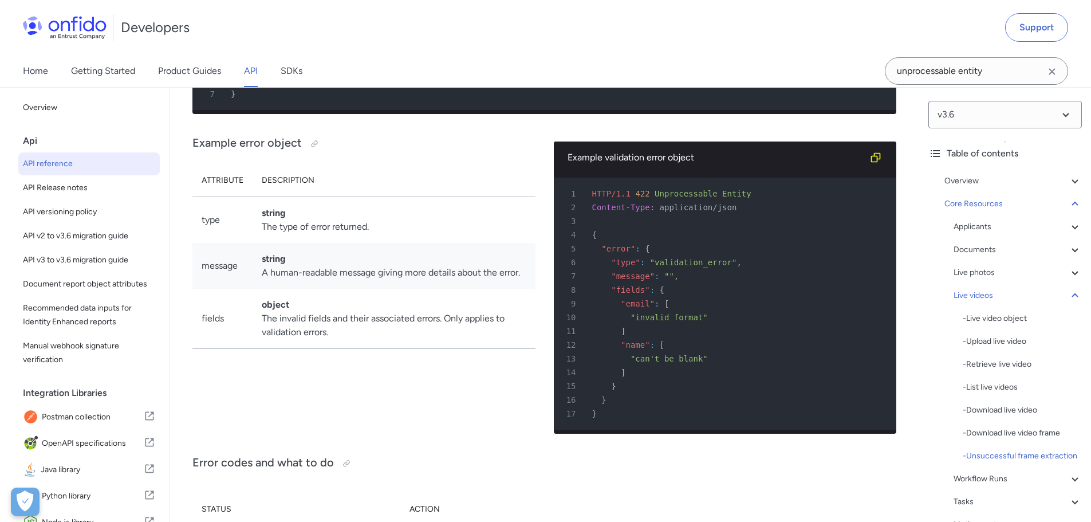
scroll to position [24106, 0]
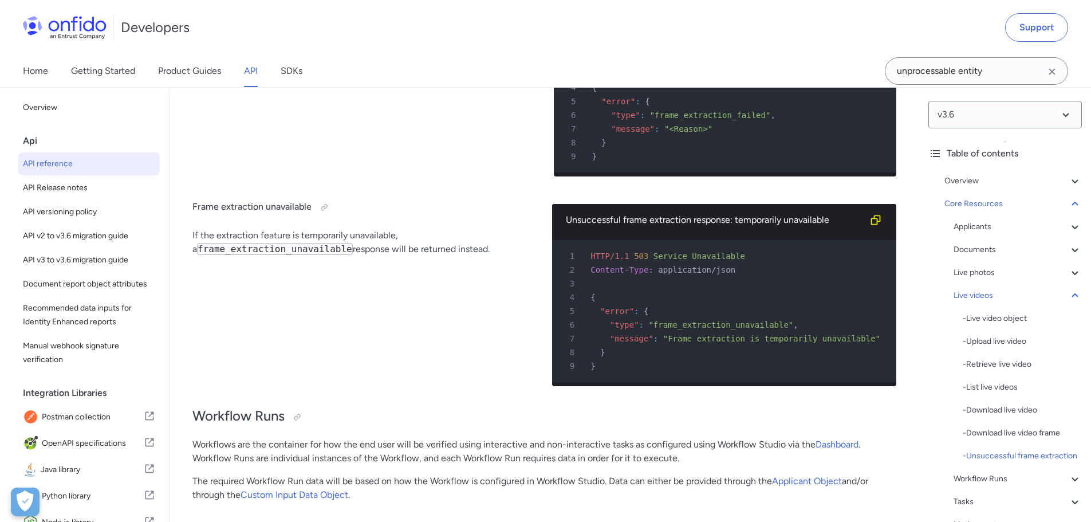
drag, startPoint x: 742, startPoint y: 262, endPoint x: 648, endPoint y: 260, distance: 94.0
click at [648, 53] on div "1 HTTP/1.1 422 Unprocessable Entity" at bounding box center [720, 47] width 323 height 14
copy span "Unprocessable Entity"
